Goal: Task Accomplishment & Management: Use online tool/utility

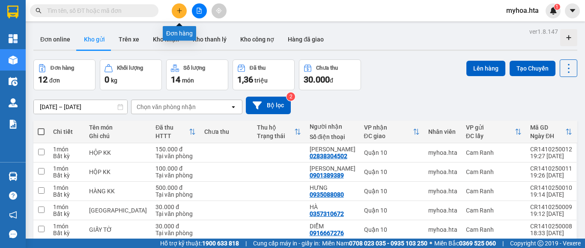
click at [175, 12] on button at bounding box center [179, 10] width 15 height 15
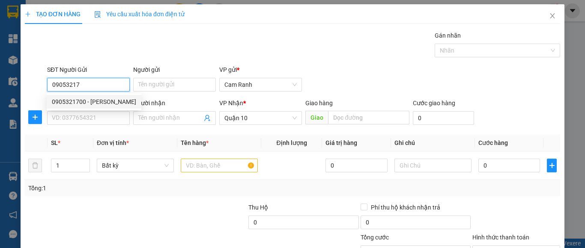
click at [126, 101] on div "0905321700 - [PERSON_NAME]" at bounding box center [94, 102] width 95 height 14
type input "0905321700"
type input "THỦY"
type input "0905321700"
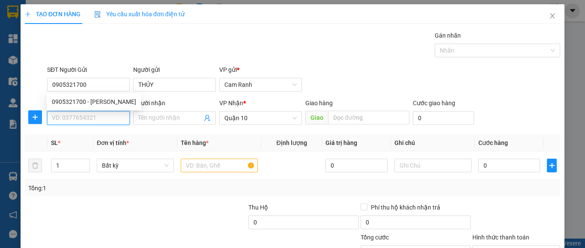
type input "40.000"
click at [110, 118] on input "SĐT Người Nhận" at bounding box center [88, 118] width 83 height 14
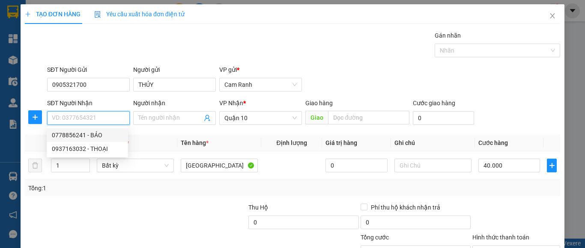
click at [106, 134] on div "0778856241 - BẢO" at bounding box center [87, 135] width 71 height 9
type input "0778856241"
type input "BẢO"
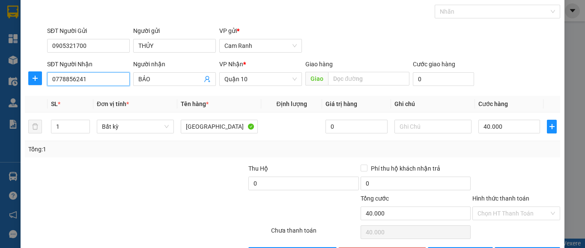
scroll to position [69, 0]
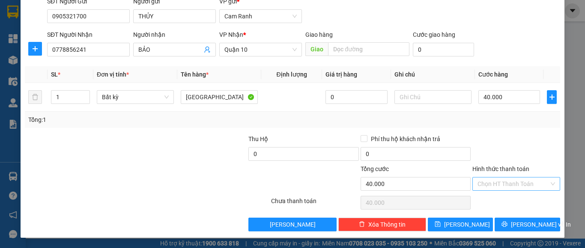
click at [490, 187] on input "Hình thức thanh toán" at bounding box center [513, 184] width 72 height 13
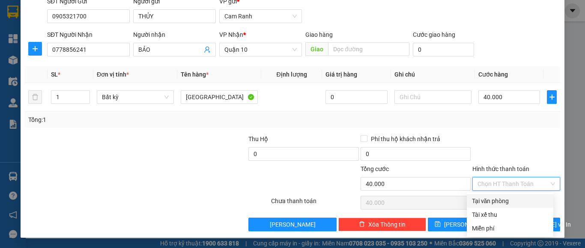
click at [491, 199] on div "Tại văn phòng" at bounding box center [510, 201] width 76 height 9
type input "0"
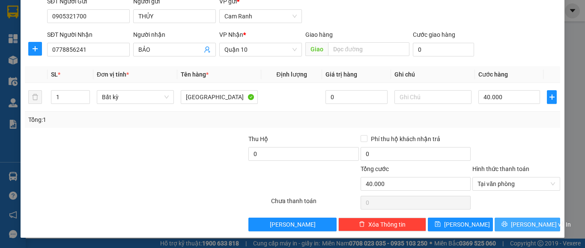
click at [495, 222] on button "[PERSON_NAME] và In" at bounding box center [528, 225] width 66 height 14
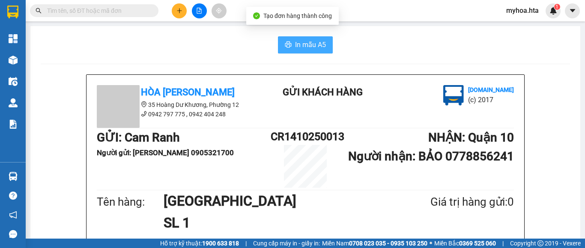
click at [302, 42] on span "In mẫu A5" at bounding box center [310, 44] width 31 height 11
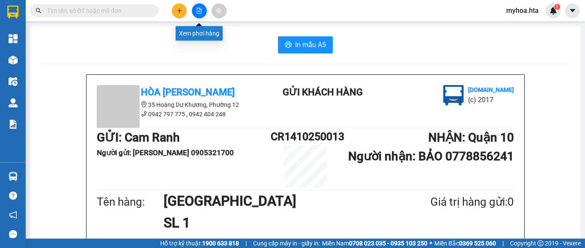
click at [200, 10] on icon "file-add" at bounding box center [199, 11] width 6 height 6
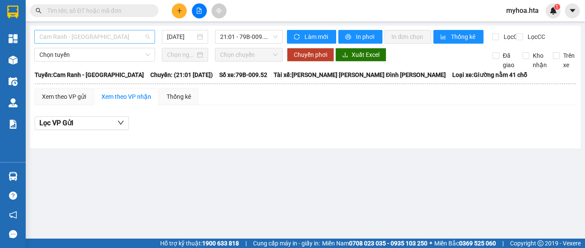
click at [105, 41] on span "Cam Ranh - [GEOGRAPHIC_DATA]" at bounding box center [94, 36] width 110 height 13
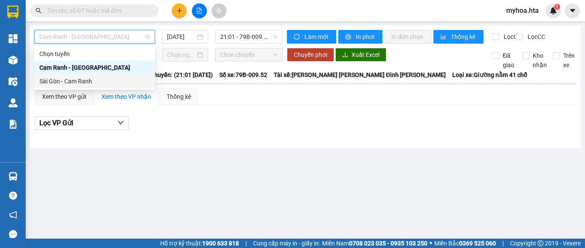
click at [97, 82] on div "Sài Gòn - Cam Ranh" at bounding box center [94, 81] width 110 height 9
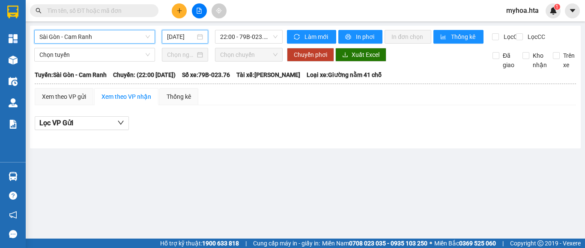
click at [178, 36] on input "[DATE]" at bounding box center [181, 36] width 28 height 9
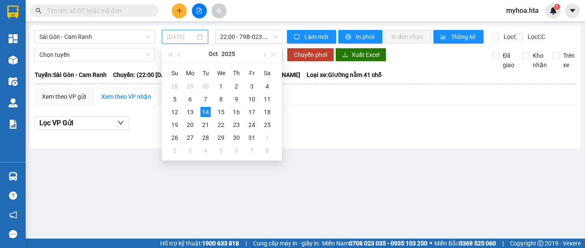
type input "[DATE]"
click at [245, 39] on span "22:00 - 79B-023.76" at bounding box center [248, 36] width 57 height 13
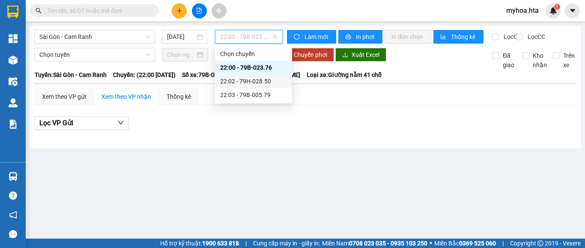
click at [247, 77] on div "22:02 - 79H-028.50" at bounding box center [253, 81] width 67 height 9
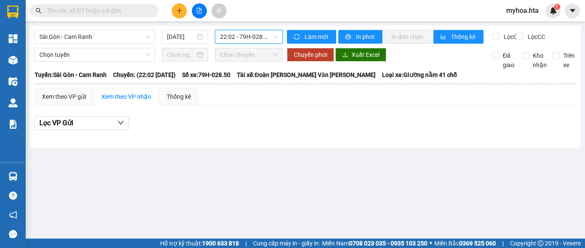
click at [261, 38] on span "22:02 - 79H-028.50" at bounding box center [248, 36] width 57 height 13
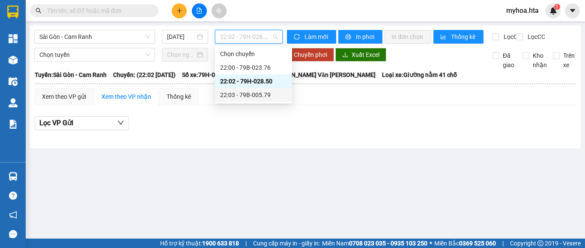
click at [261, 94] on div "22:03 - 79B-005.79" at bounding box center [253, 94] width 67 height 9
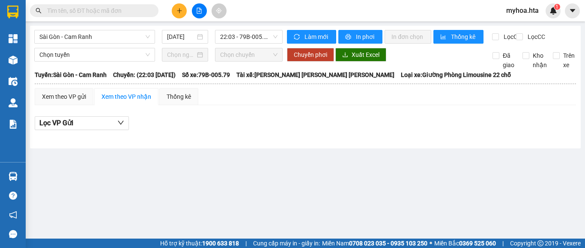
click at [347, 140] on div "Lọc VP Gửi" at bounding box center [305, 125] width 541 height 27
click at [234, 38] on span "22:03 - 79B-005.79" at bounding box center [248, 36] width 57 height 13
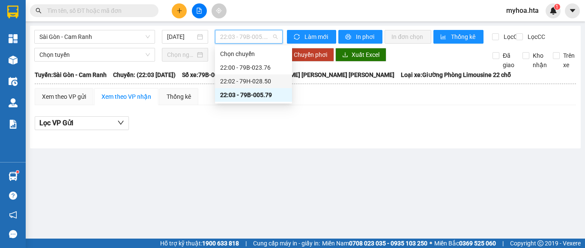
click at [272, 87] on div "22:02 - 79H-028.50" at bounding box center [253, 82] width 77 height 14
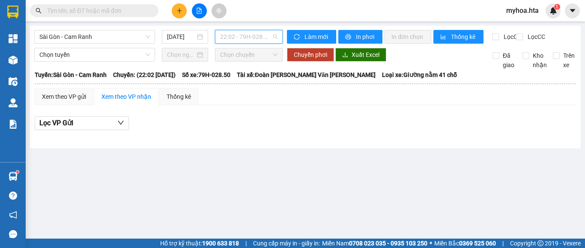
click at [267, 41] on span "22:02 - 79H-028.50" at bounding box center [248, 36] width 57 height 13
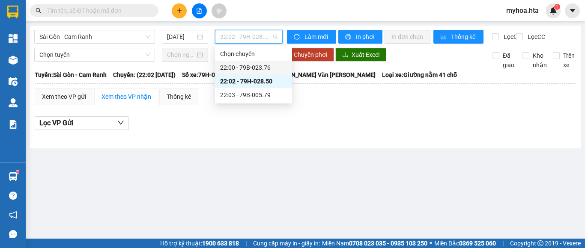
click at [275, 70] on div "22:00 - 79B-023.76" at bounding box center [253, 67] width 67 height 9
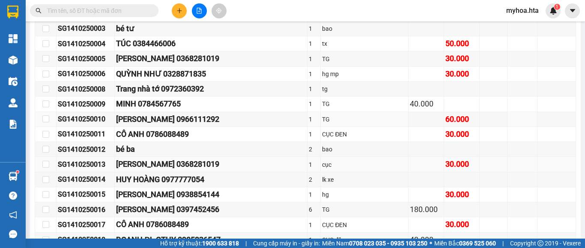
scroll to position [198, 0]
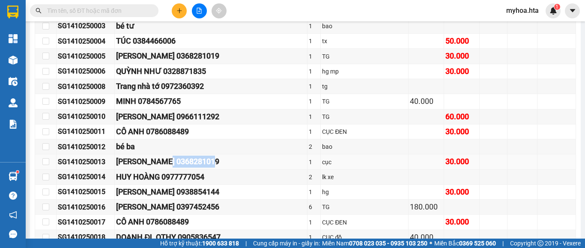
drag, startPoint x: 227, startPoint y: 167, endPoint x: 179, endPoint y: 169, distance: 48.0
click at [179, 168] on div "[PERSON_NAME] 0368281019" at bounding box center [211, 162] width 190 height 12
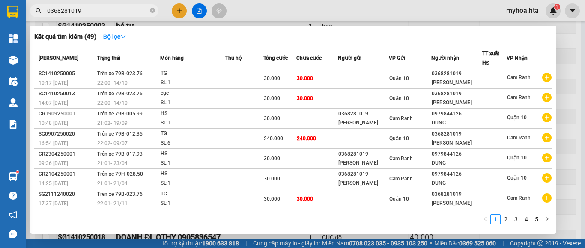
type input "0368281019"
click at [579, 177] on div at bounding box center [292, 124] width 585 height 248
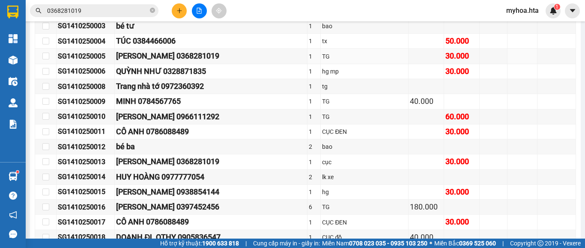
scroll to position [155, 0]
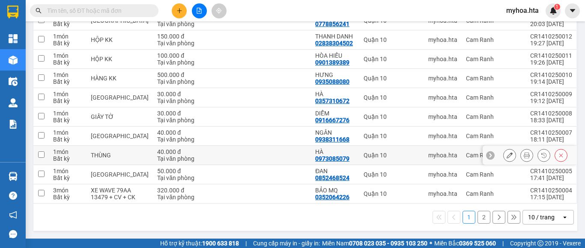
scroll to position [139, 0]
click at [539, 218] on div "10 / trang" at bounding box center [541, 217] width 27 height 9
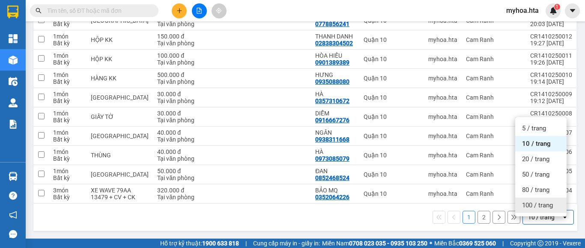
click at [536, 203] on span "100 / trang" at bounding box center [537, 205] width 31 height 9
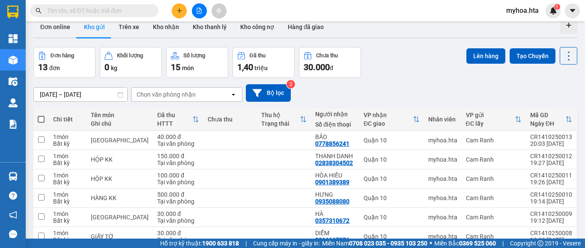
scroll to position [11, 0]
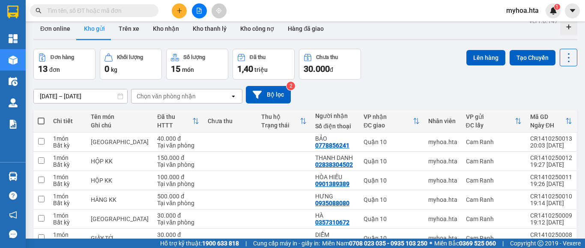
click at [42, 120] on span at bounding box center [41, 121] width 7 height 7
click at [41, 117] on input "checkbox" at bounding box center [41, 117] width 0 height 0
checkbox input "true"
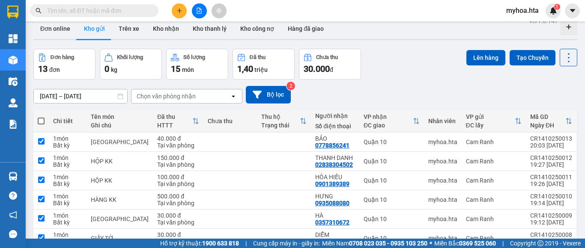
checkbox input "true"
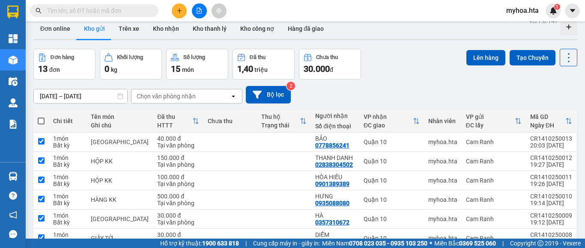
checkbox input "true"
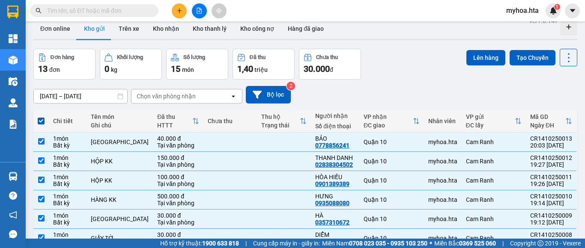
click at [458, 60] on div "Đơn hàng 13 đơn Khối lượng 0 kg Số lượng 15 món Đã thu 1,40 triệu Chưa thu 30.0…" at bounding box center [305, 64] width 544 height 31
click at [466, 58] on button "Lên hàng" at bounding box center [485, 57] width 39 height 15
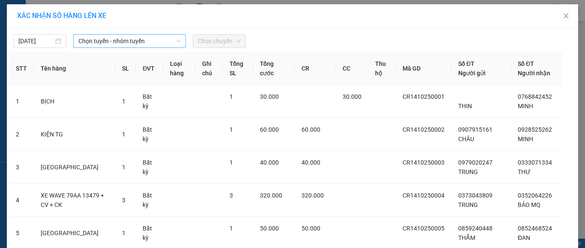
click at [80, 40] on span "Chọn tuyến - nhóm tuyến" at bounding box center [129, 41] width 102 height 13
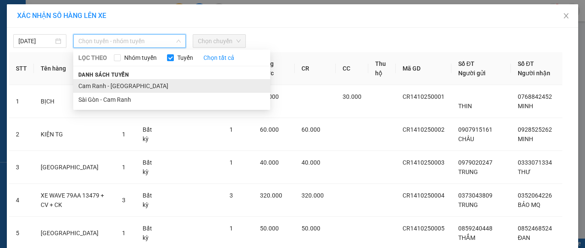
click at [92, 87] on li "Cam Ranh - [GEOGRAPHIC_DATA]" at bounding box center [171, 86] width 197 height 14
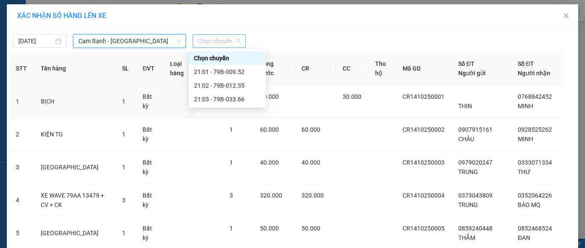
click at [207, 45] on span "Chọn chuyến" at bounding box center [219, 41] width 43 height 13
click at [215, 75] on div "21:01 - 79B-009.52" at bounding box center [227, 71] width 67 height 9
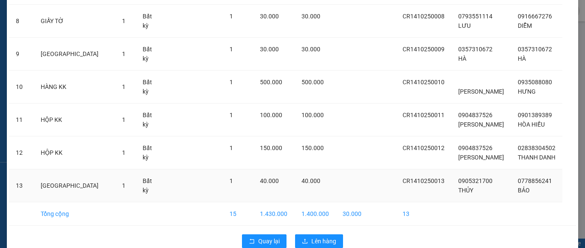
scroll to position [350, 0]
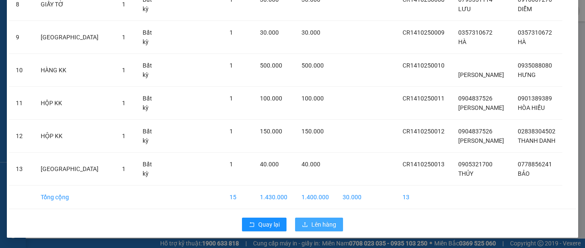
click at [328, 224] on span "Lên hàng" at bounding box center [323, 224] width 25 height 9
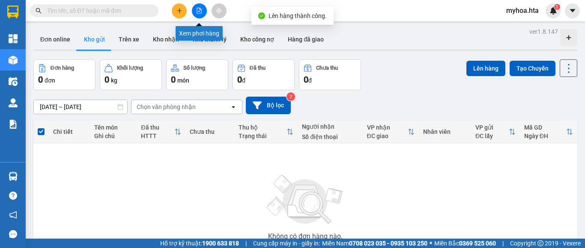
click at [200, 12] on icon "file-add" at bounding box center [199, 11] width 6 height 6
